Goal: Task Accomplishment & Management: Manage account settings

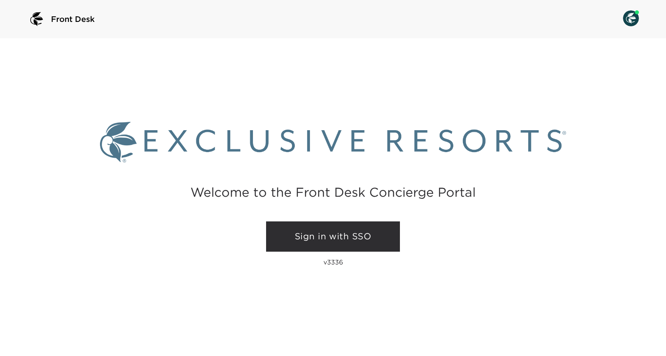
click at [326, 240] on link "Sign in with SSO" at bounding box center [333, 236] width 134 height 30
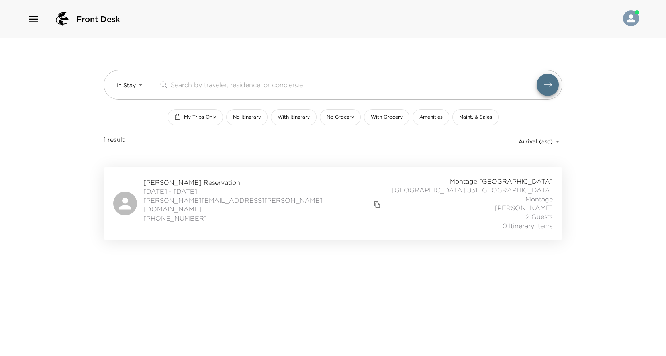
click at [287, 176] on div "[PERSON_NAME][GEOGRAPHIC_DATA] [DATE] - [DATE] [PERSON_NAME][EMAIL_ADDRESS][PER…" at bounding box center [333, 203] width 459 height 72
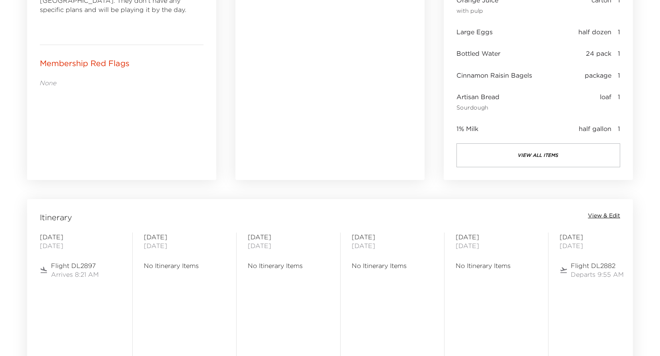
scroll to position [558, 0]
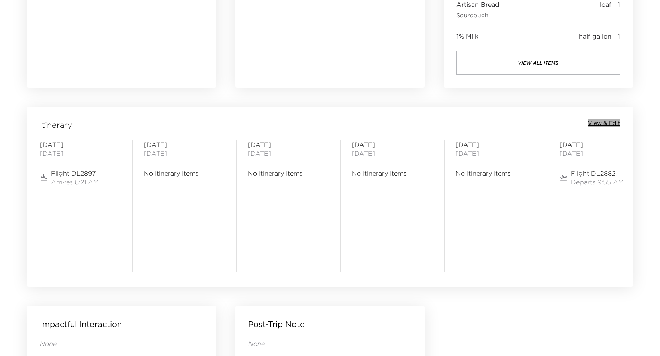
click at [608, 123] on span "View & Edit" at bounding box center [604, 123] width 32 height 8
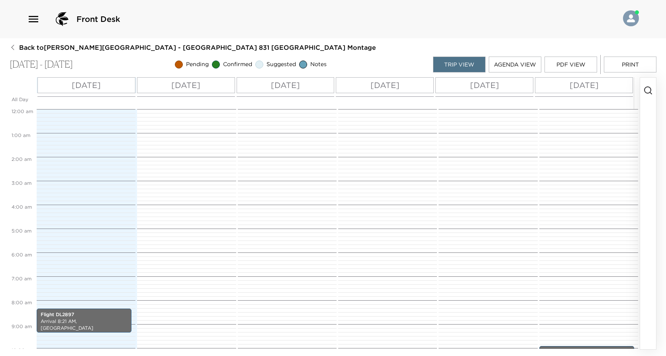
scroll to position [200, 0]
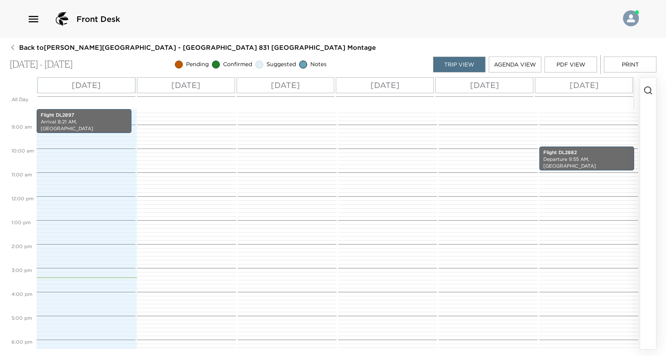
click at [486, 86] on p "Sat 10/04" at bounding box center [484, 85] width 29 height 12
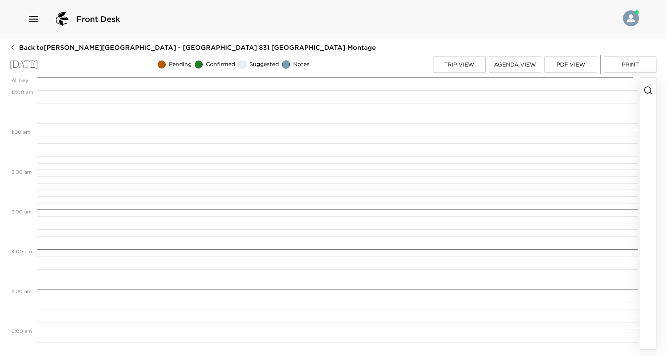
scroll to position [319, 0]
click at [646, 93] on circle "button" at bounding box center [647, 90] width 6 height 6
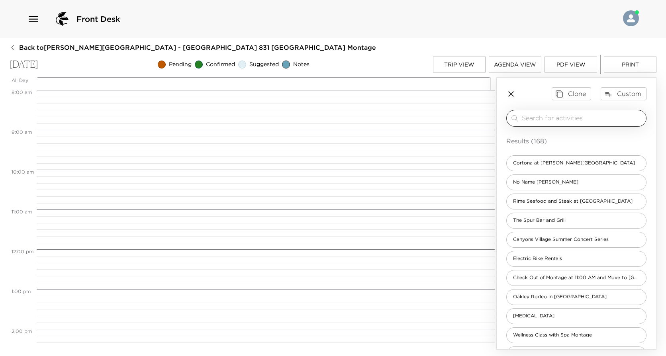
click at [565, 120] on input "search" at bounding box center [582, 118] width 121 height 9
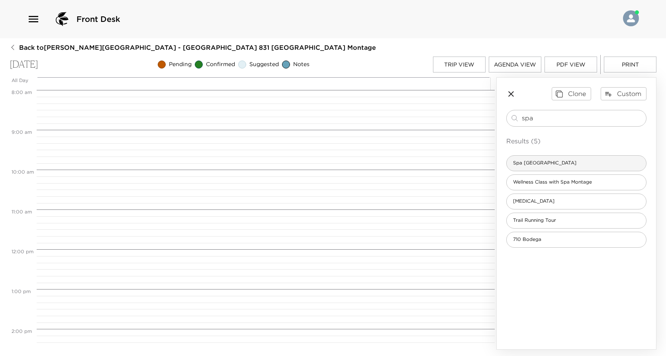
type input "spa"
click at [563, 160] on span "Spa Montage Deer Valley" at bounding box center [545, 163] width 76 height 7
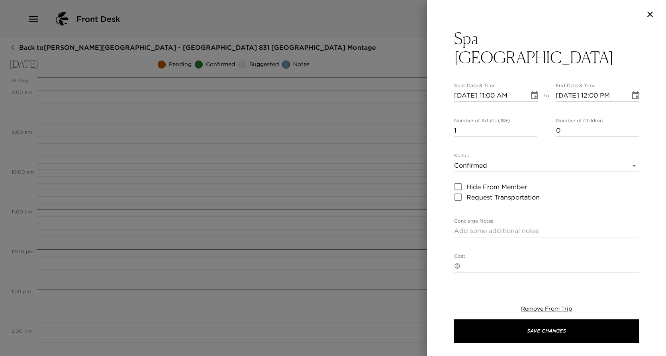
type textarea "The Healing Power of Nature Welcome to Spa Montage Deer Valley, an alpine oasis…"
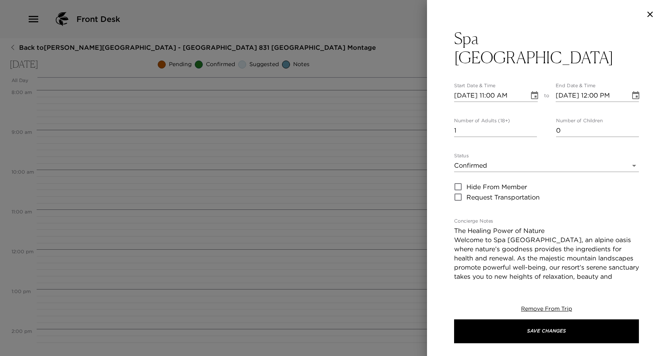
click at [531, 91] on icon "Choose date, selected date is Oct 4, 2025" at bounding box center [535, 96] width 10 height 10
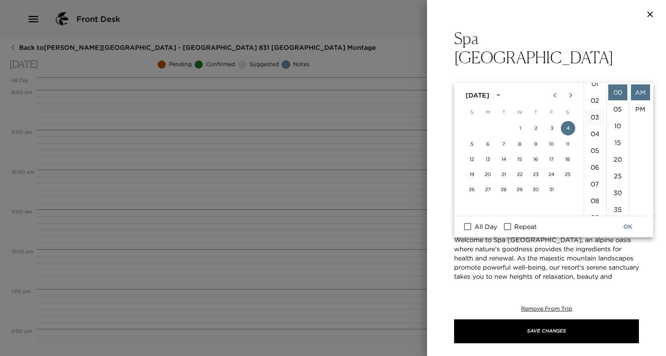
scroll to position [25, 0]
click at [594, 86] on li "01" at bounding box center [594, 84] width 19 height 16
click at [613, 139] on li "15" at bounding box center [617, 143] width 19 height 16
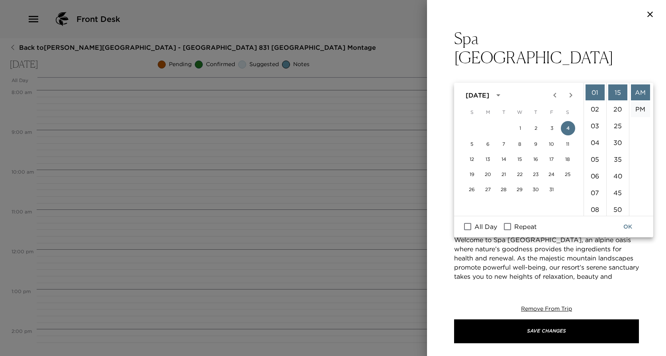
click at [639, 109] on li "PM" at bounding box center [640, 109] width 19 height 16
type input "10/04/2025 01:15 PM"
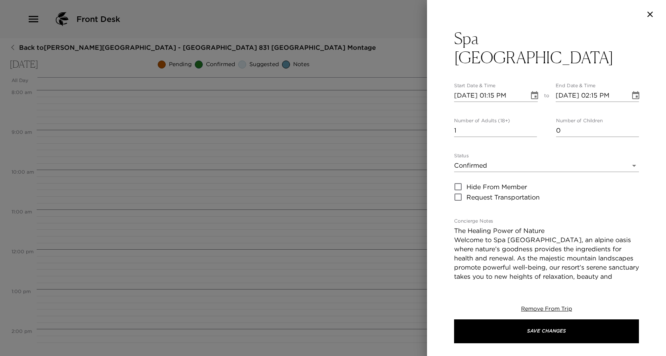
scroll to position [17, 0]
click at [631, 83] on div "End Date & Time 10/04/2025 02:15 PM" at bounding box center [598, 92] width 84 height 19
click at [628, 88] on button "Choose date, selected date is Oct 4, 2025" at bounding box center [636, 96] width 16 height 16
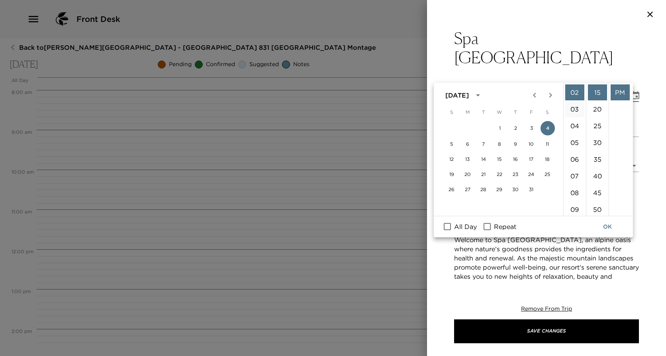
click at [576, 107] on li "03" at bounding box center [574, 109] width 19 height 16
type input "10/04/2025 03:15 PM"
click at [605, 227] on button "OK" at bounding box center [607, 226] width 25 height 15
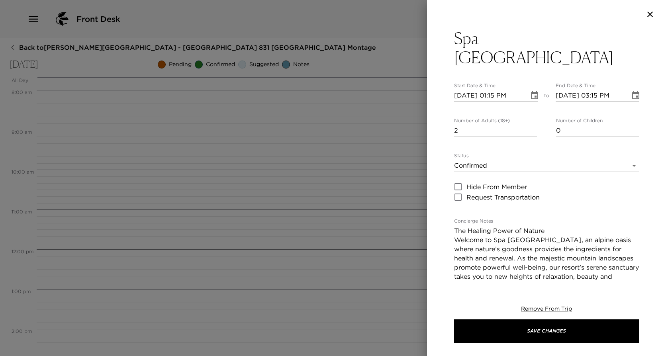
type input "2"
click at [530, 124] on input "2" at bounding box center [495, 130] width 83 height 13
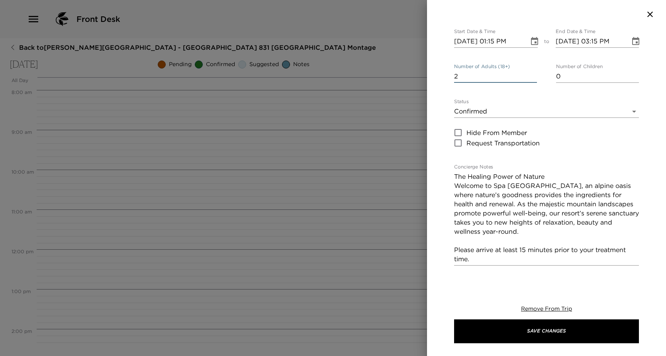
scroll to position [40, 0]
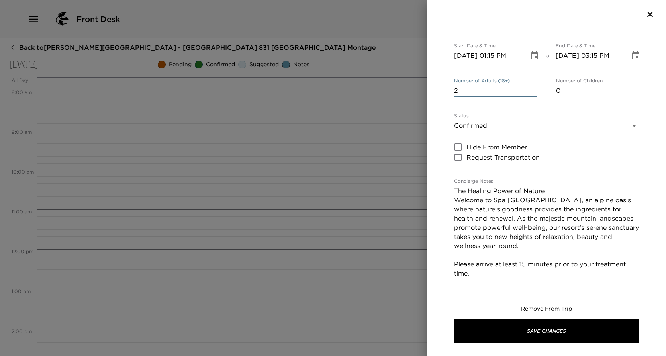
click at [550, 186] on textarea "The Healing Power of Nature Welcome to Spa Montage Deer Valley, an alpine oasis…" at bounding box center [546, 232] width 185 height 92
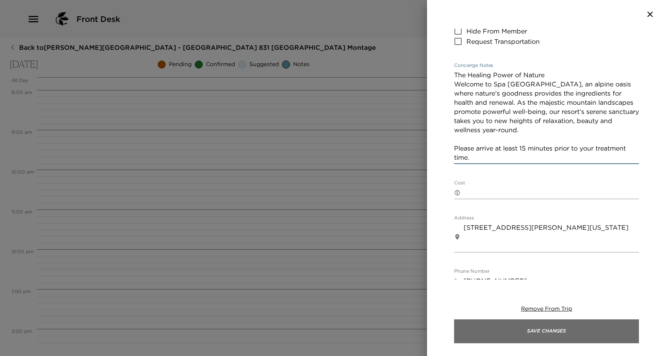
scroll to position [159, 0]
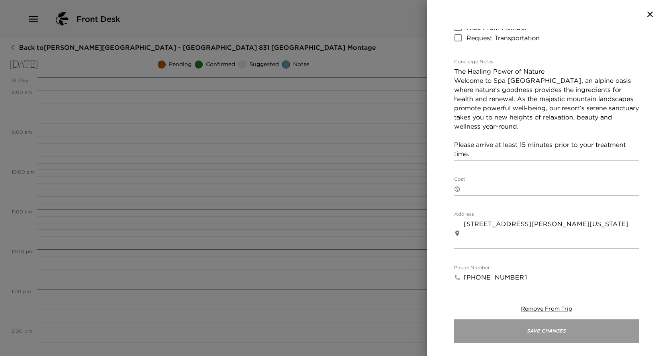
click at [566, 330] on button "Save Changes" at bounding box center [546, 331] width 185 height 24
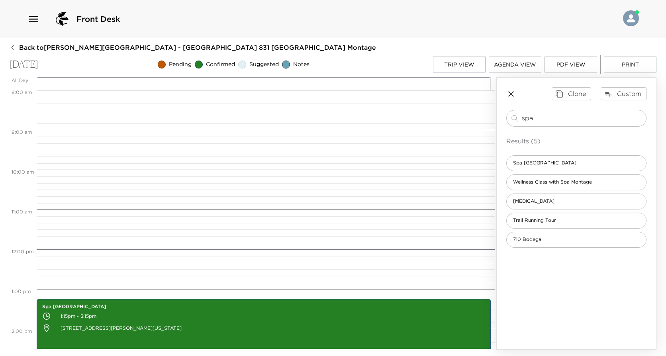
click at [464, 62] on button "Trip View" at bounding box center [459, 65] width 53 height 16
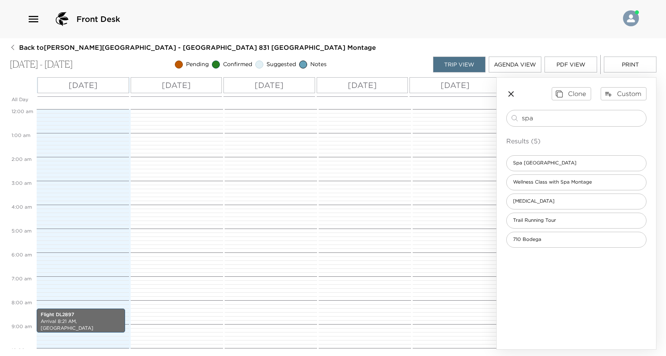
scroll to position [200, 0]
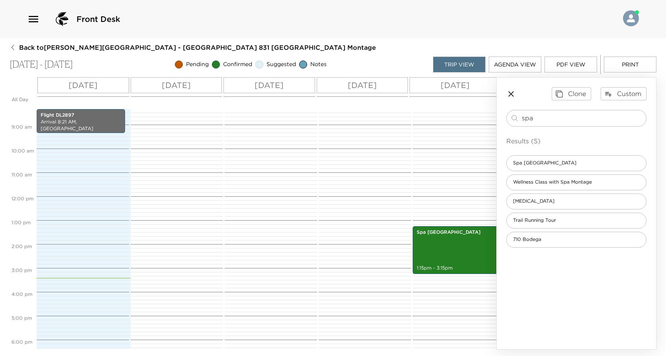
click at [114, 89] on div "Tue 09/30" at bounding box center [83, 85] width 92 height 16
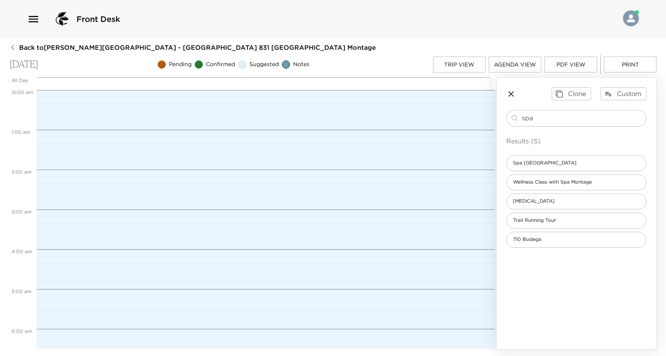
scroll to position [333, 0]
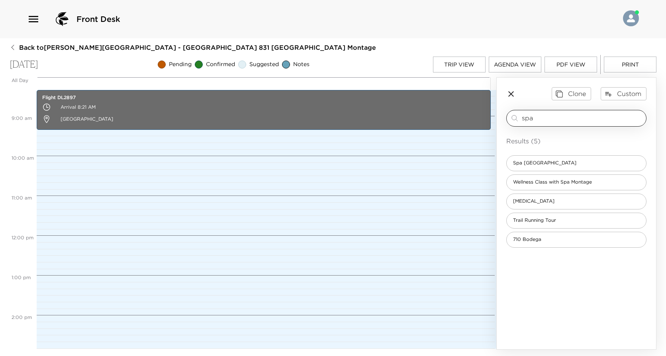
click at [550, 117] on input "spa" at bounding box center [582, 118] width 121 height 9
type input "A"
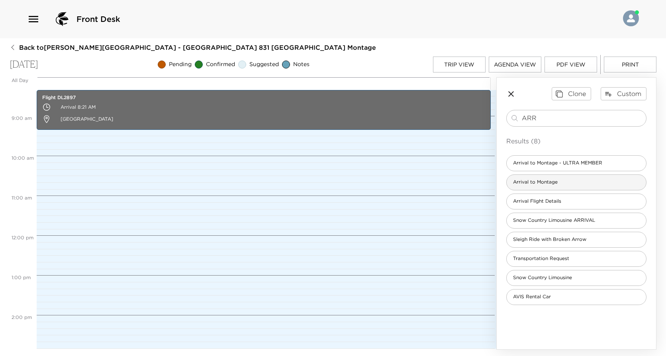
type input "ARR"
click at [558, 187] on div "Arrival to Montage" at bounding box center [576, 182] width 140 height 16
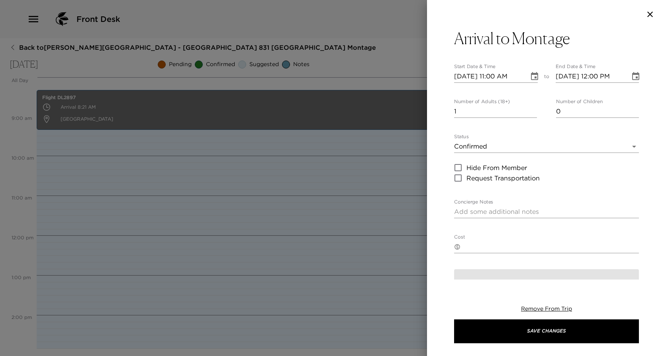
type textarea "We are expecting your arrival today. Please confirm your arrival time with us. …"
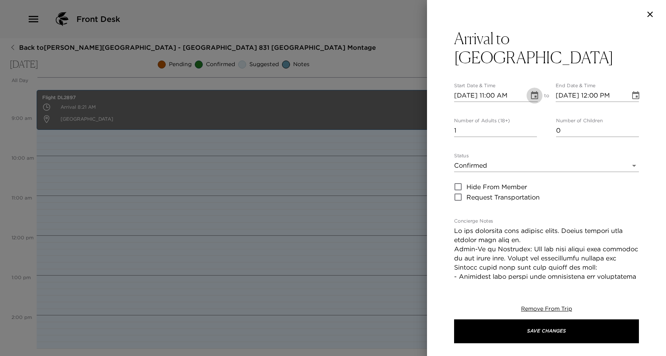
click at [533, 92] on icon "Choose date, selected date is Sep 30, 2025" at bounding box center [534, 95] width 7 height 8
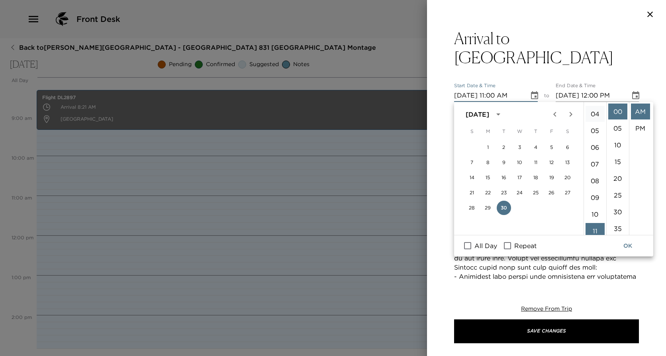
click at [594, 114] on li "04" at bounding box center [594, 114] width 19 height 16
click at [631, 128] on ul "AM PM" at bounding box center [640, 168] width 23 height 133
click at [638, 126] on li "PM" at bounding box center [640, 128] width 19 height 16
type input "09/30/2025 04:00 PM"
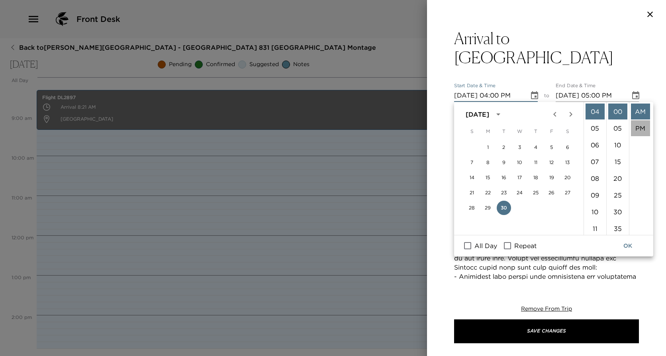
scroll to position [17, 0]
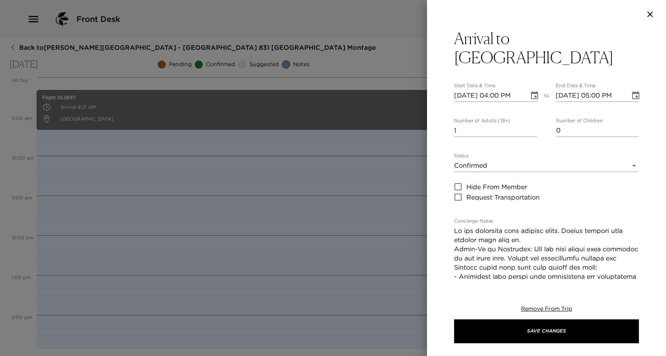
click at [632, 92] on icon "Choose date, selected date is Sep 30, 2025" at bounding box center [635, 95] width 7 height 8
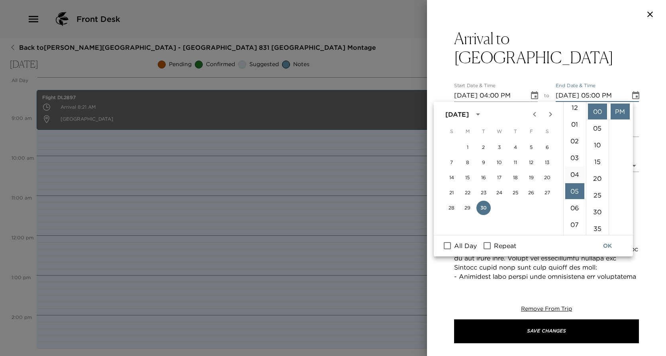
click at [574, 176] on li "04" at bounding box center [574, 174] width 19 height 16
type input "09/30/2025 04:00 PM"
click at [612, 248] on button "OK" at bounding box center [607, 246] width 25 height 15
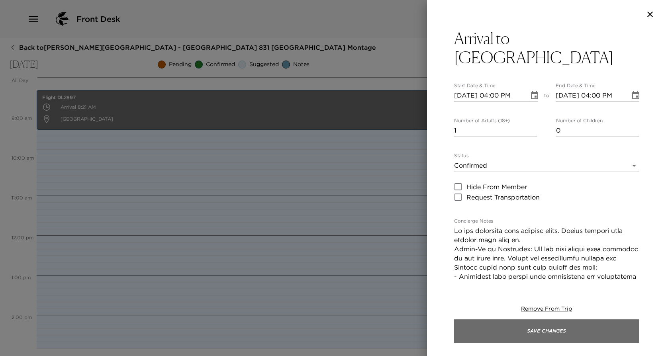
click at [535, 332] on button "Save Changes" at bounding box center [546, 331] width 185 height 24
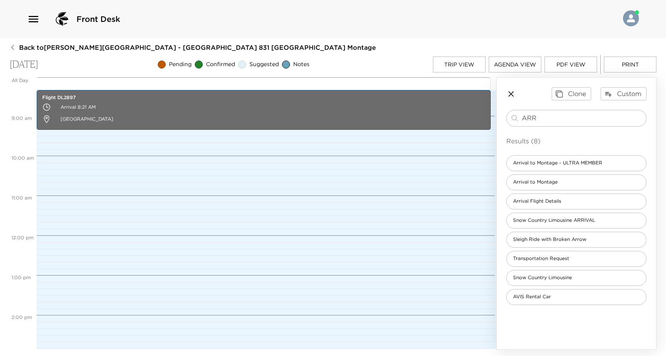
click at [453, 69] on button "Trip View" at bounding box center [459, 65] width 53 height 16
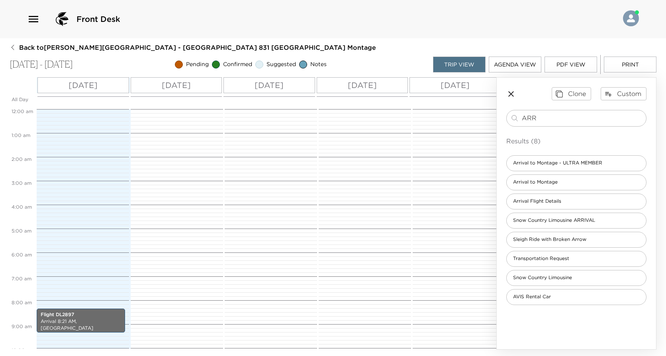
scroll to position [200, 0]
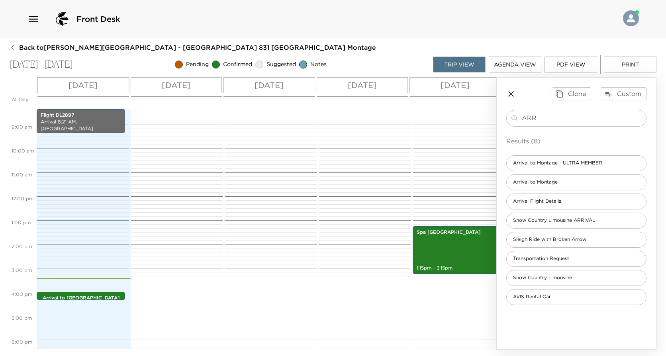
click at [513, 95] on icon "button" at bounding box center [511, 94] width 10 height 10
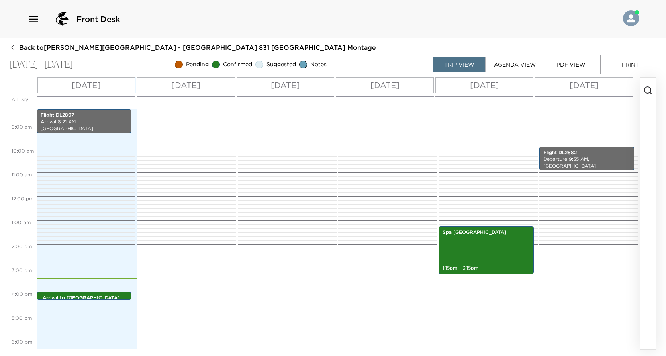
click at [612, 84] on div "Sun 10/05" at bounding box center [584, 85] width 98 height 16
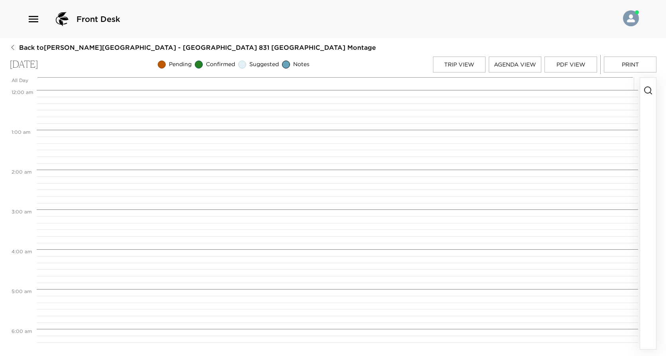
scroll to position [319, 0]
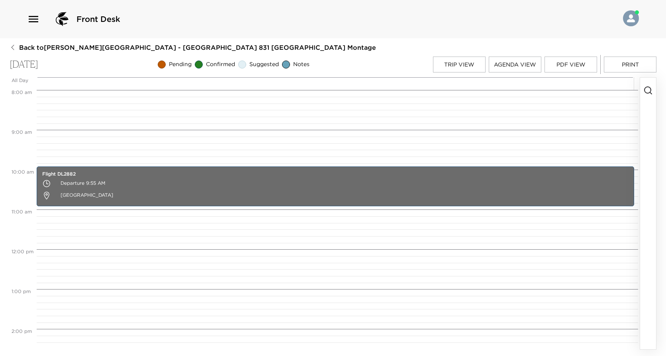
click at [648, 89] on icon "button" at bounding box center [648, 91] width 10 height 10
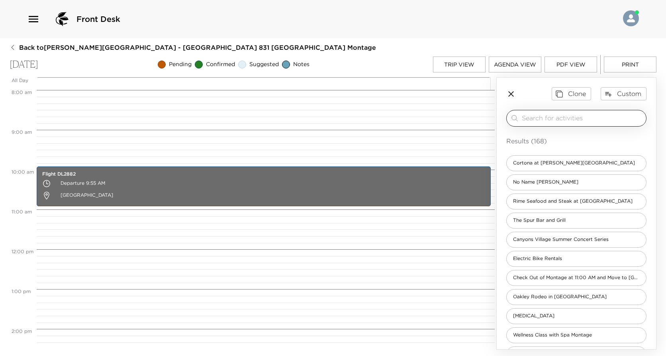
click at [571, 119] on input "search" at bounding box center [582, 118] width 121 height 9
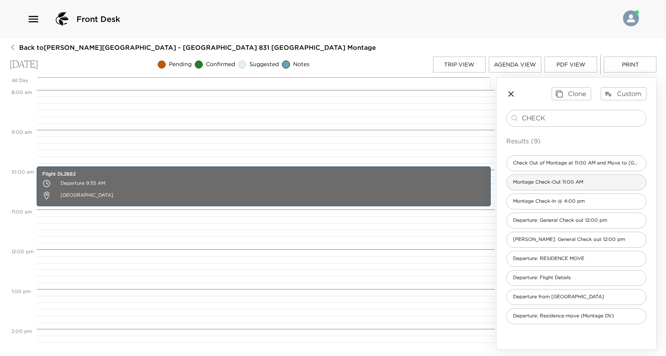
type input "CHECK"
click at [604, 184] on div "Montage Check-Out 11:00 AM" at bounding box center [576, 182] width 140 height 16
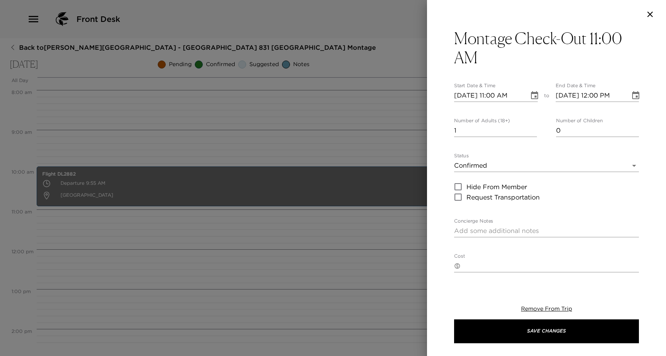
type textarea "Please note that check out time is 11:00 am. If we can assist you with arrangem…"
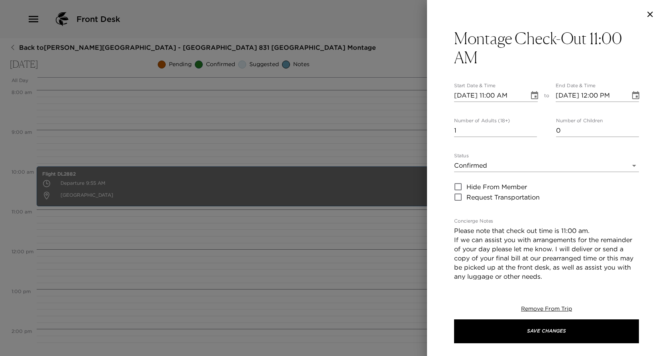
click at [633, 101] on button "Choose date, selected date is Oct 5, 2025" at bounding box center [636, 96] width 16 height 16
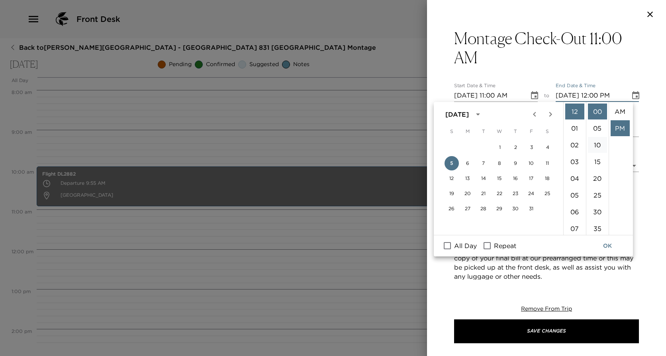
scroll to position [17, 0]
click at [576, 134] on li "11" at bounding box center [574, 136] width 19 height 16
click at [617, 111] on li "AM" at bounding box center [620, 112] width 19 height 16
type input "10/05/2025 11:00 AM"
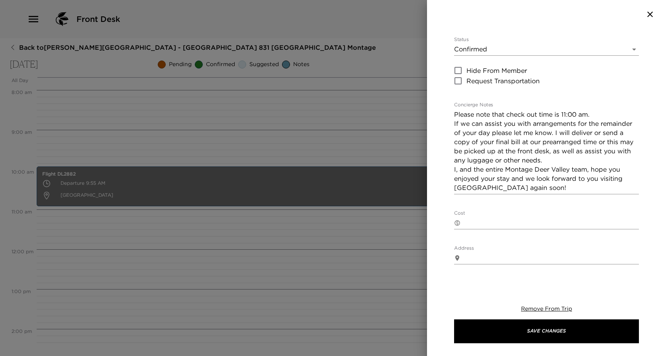
scroll to position [199, 0]
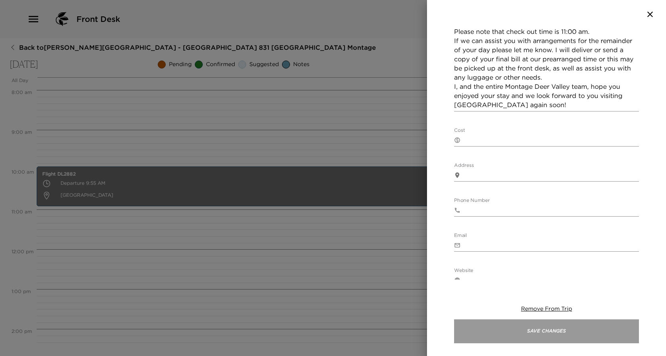
click at [545, 328] on button "Save Changes" at bounding box center [546, 331] width 185 height 24
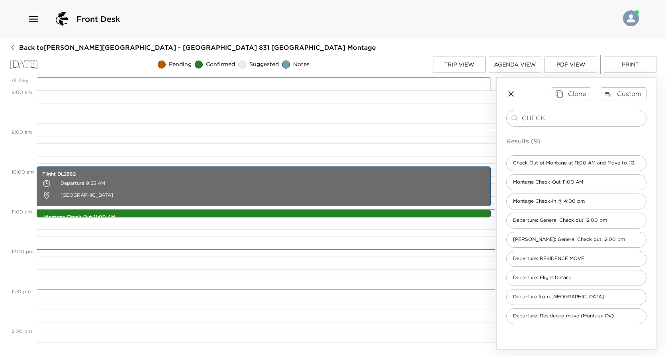
click at [636, 69] on button "Print" at bounding box center [630, 65] width 53 height 16
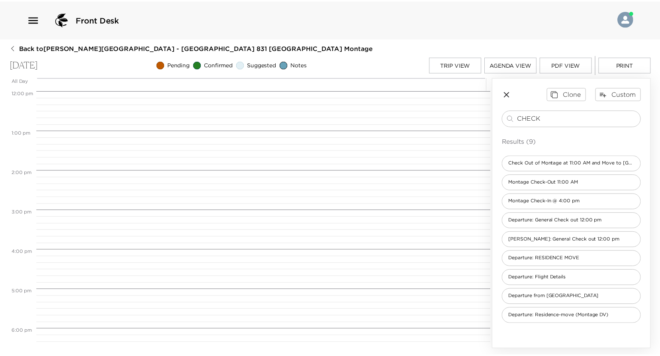
scroll to position [478, 0]
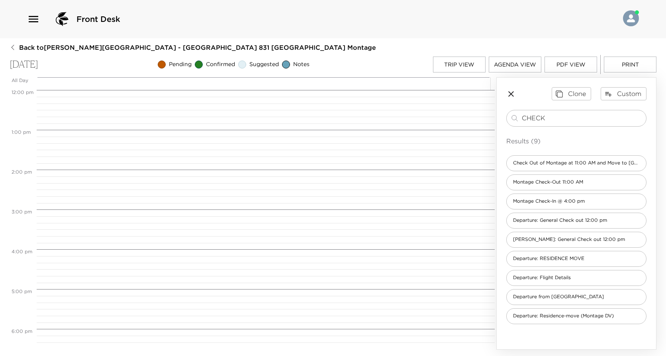
click at [35, 45] on span "Back to Mary Ball Reservation - Montage Deer Valley 831 Deer Valley Montage" at bounding box center [197, 47] width 357 height 9
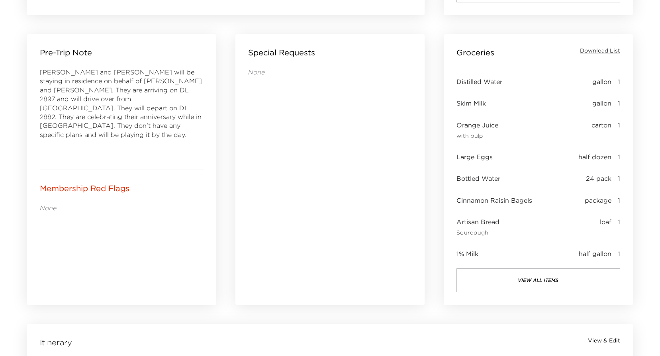
scroll to position [358, 0]
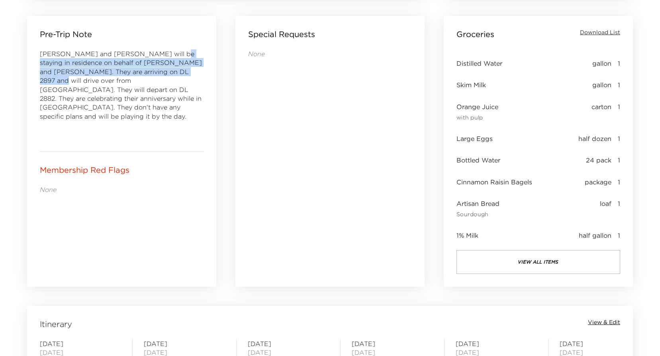
drag, startPoint x: 156, startPoint y: 52, endPoint x: 156, endPoint y: 75, distance: 22.7
click at [156, 75] on div "Mary and Tom Ball will be staying in residence on behalf of Lois and Richard. T…" at bounding box center [122, 93] width 164 height 89
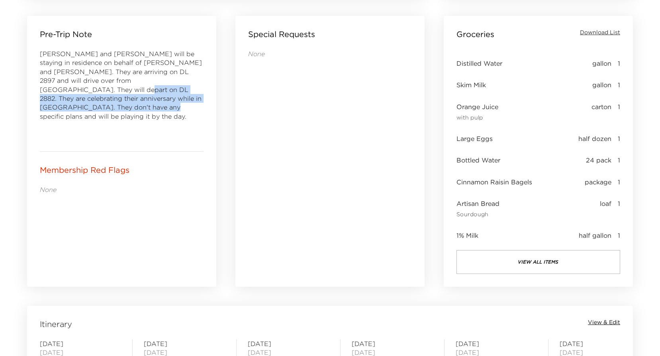
drag, startPoint x: 156, startPoint y: 75, endPoint x: 158, endPoint y: 81, distance: 6.8
click at [158, 81] on span "Mary and Tom Ball will be staying in residence on behalf of Lois and Richard. T…" at bounding box center [121, 85] width 162 height 70
drag, startPoint x: 158, startPoint y: 81, endPoint x: 162, endPoint y: 75, distance: 7.3
click at [162, 75] on div "Mary and Tom Ball will be staying in residence on behalf of Lois and Richard. T…" at bounding box center [122, 93] width 164 height 89
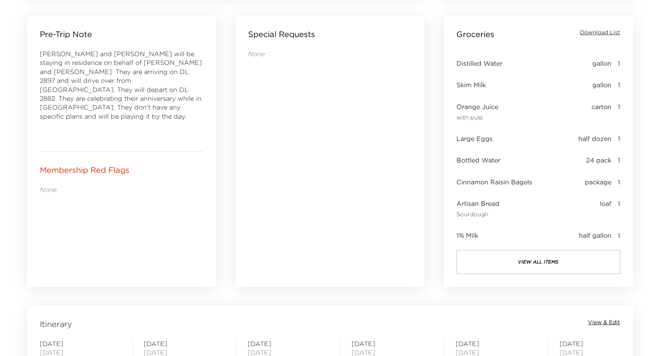
drag, startPoint x: 162, startPoint y: 75, endPoint x: 133, endPoint y: 64, distance: 30.4
click at [133, 64] on span "Mary and Tom Ball will be staying in residence on behalf of Lois and Richard. T…" at bounding box center [121, 85] width 162 height 70
drag, startPoint x: 144, startPoint y: 57, endPoint x: 144, endPoint y: 74, distance: 17.1
click at [144, 74] on div "Mary and Tom Ball will be staying in residence on behalf of Lois and Richard. T…" at bounding box center [122, 93] width 164 height 89
drag, startPoint x: 144, startPoint y: 74, endPoint x: 146, endPoint y: 85, distance: 11.0
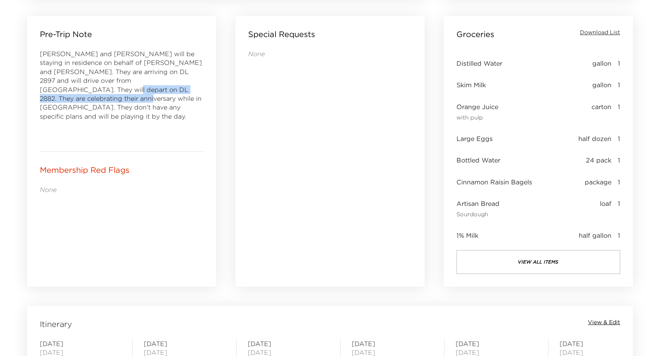
click at [146, 85] on div "Mary and Tom Ball will be staying in residence on behalf of Lois and Richard. T…" at bounding box center [122, 93] width 164 height 89
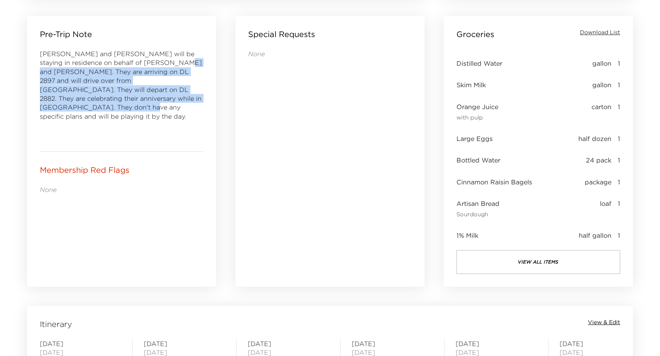
drag, startPoint x: 146, startPoint y: 85, endPoint x: 146, endPoint y: 63, distance: 22.7
click at [146, 63] on span "Mary and Tom Ball will be staying in residence on behalf of Lois and Richard. T…" at bounding box center [121, 85] width 162 height 70
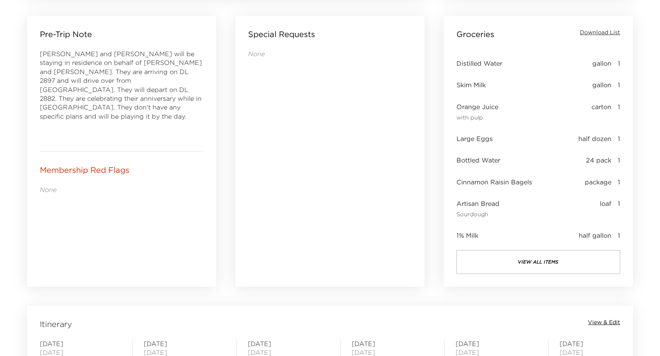
drag, startPoint x: 146, startPoint y: 63, endPoint x: 133, endPoint y: 64, distance: 12.8
click at [130, 52] on span "Mary and Tom Ball will be staying in residence on behalf of Lois and Richard. T…" at bounding box center [121, 85] width 162 height 70
